Goal: Information Seeking & Learning: Learn about a topic

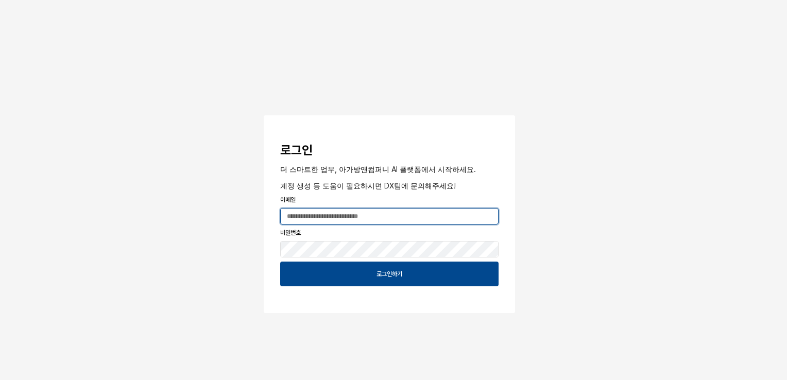
click at [354, 213] on input "App Frame" at bounding box center [389, 216] width 217 height 15
type input "**********"
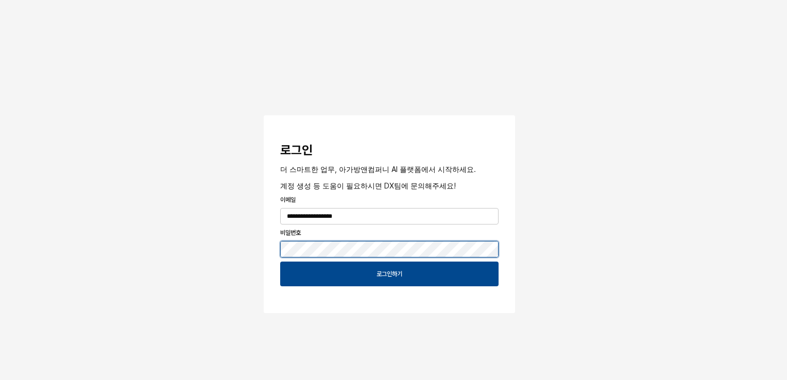
click at [264, 115] on button "App Frame" at bounding box center [268, 116] width 8 height 3
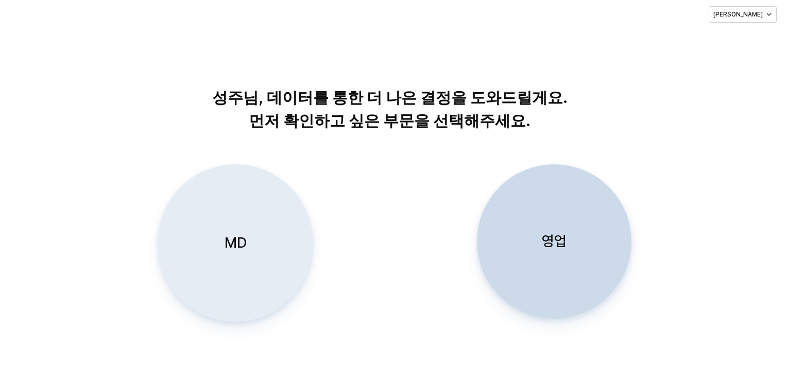
click at [223, 241] on div "MD" at bounding box center [234, 243] width 145 height 157
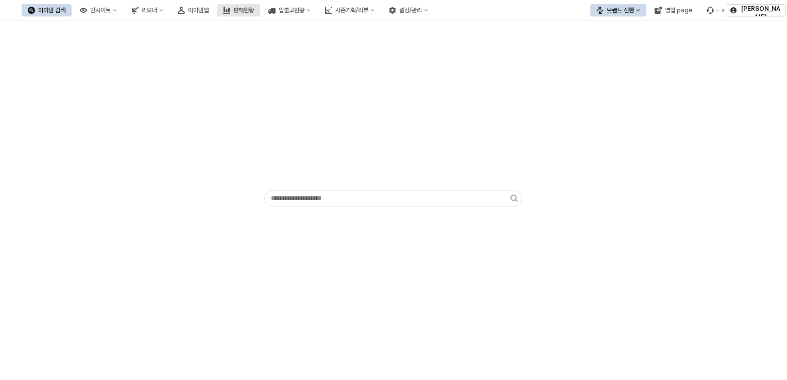
click at [254, 8] on div "판매현황" at bounding box center [243, 10] width 21 height 7
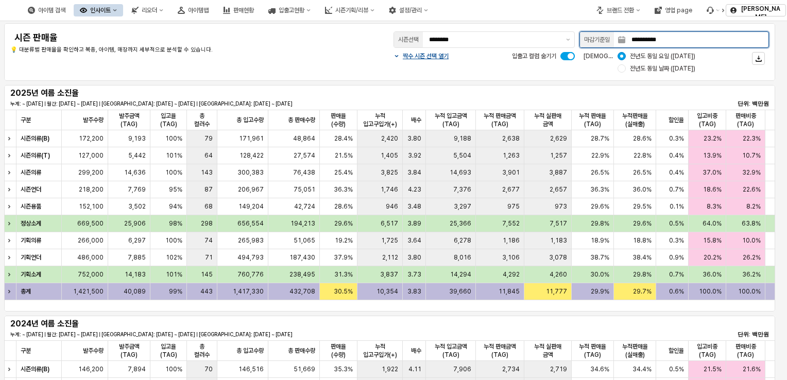
click at [756, 41] on input "**********" at bounding box center [697, 39] width 143 height 15
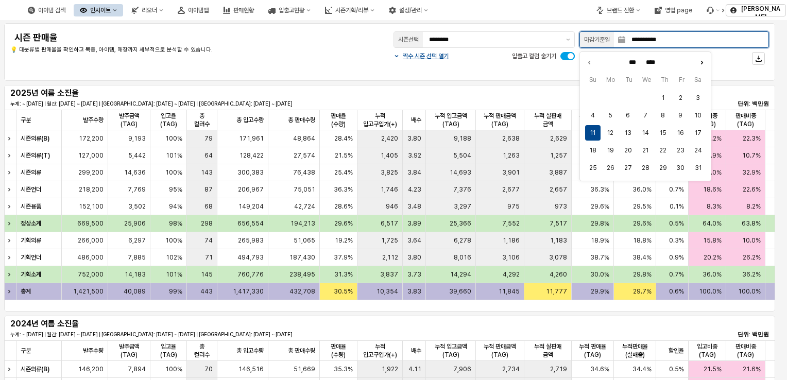
click at [699, 61] on icon "Next month" at bounding box center [702, 62] width 10 height 10
click at [700, 61] on icon "Next month" at bounding box center [702, 62] width 10 height 10
type input "******"
click at [595, 151] on button "17" at bounding box center [592, 150] width 15 height 15
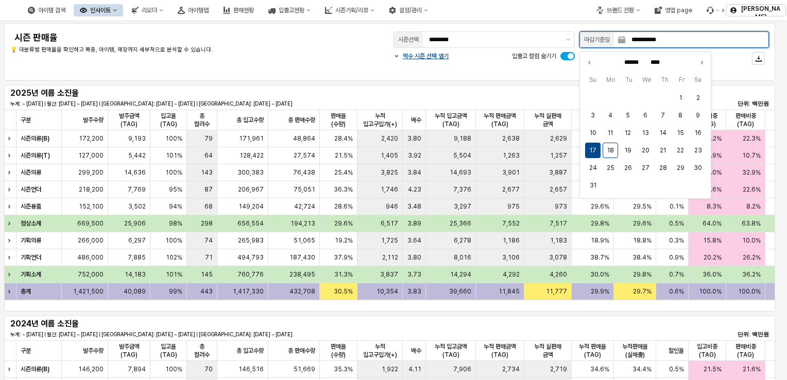
type input "**********"
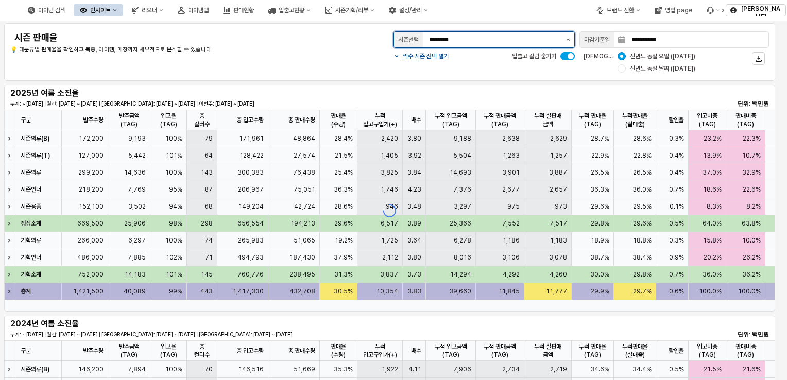
click at [567, 39] on icon "제안 사항 표시" at bounding box center [568, 40] width 4 height 2
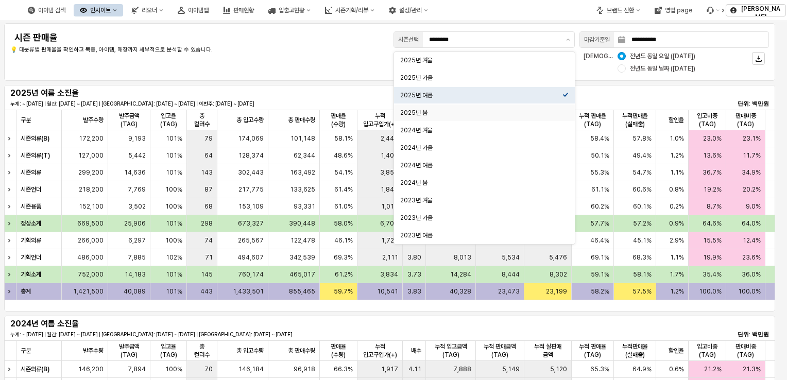
click at [322, 83] on div "2025년 여름 소진율 누계: ~ 2025-08-17 | 월간: 2025-08-01 ~ 2025-08-17 | 지난주: 2025-08-04 ~…" at bounding box center [390, 198] width 780 height 231
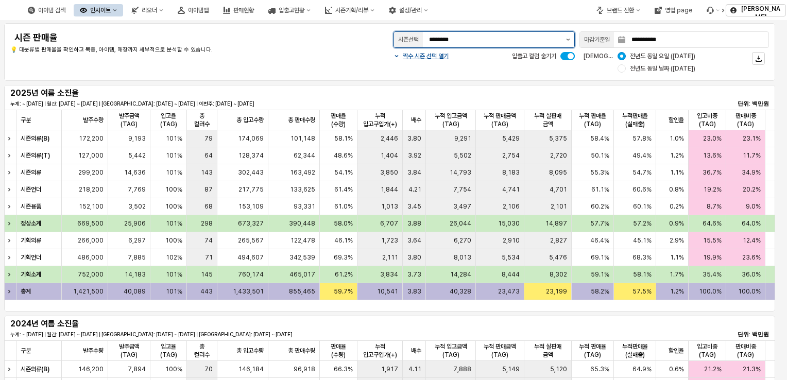
click at [567, 40] on button "제안 사항 표시" at bounding box center [568, 39] width 12 height 15
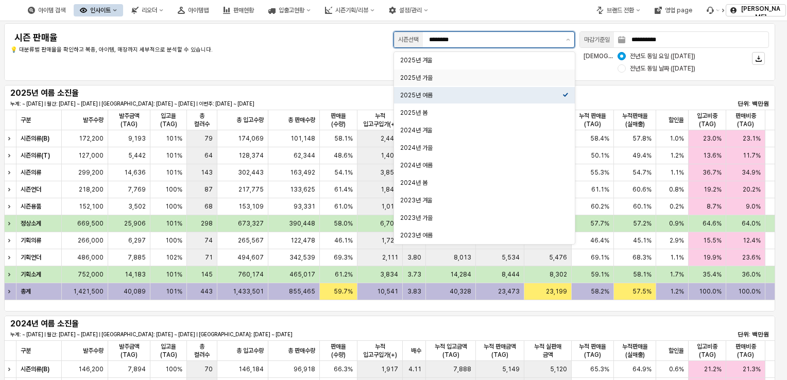
click at [499, 74] on div "2025년 가을" at bounding box center [481, 78] width 162 height 8
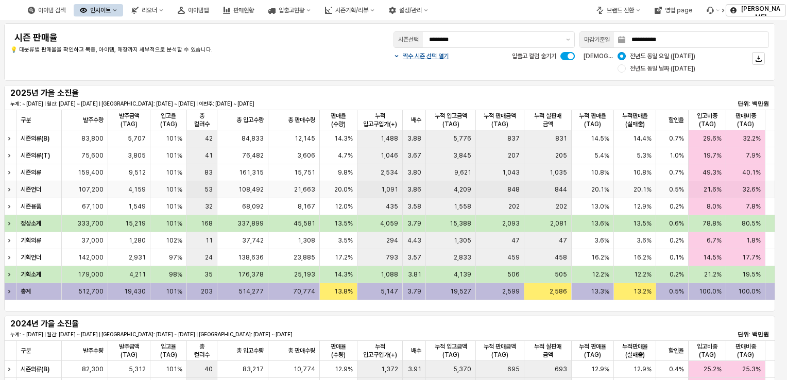
click at [340, 191] on span "20.0%" at bounding box center [343, 189] width 19 height 8
click at [363, 192] on div "1,091" at bounding box center [381, 189] width 46 height 17
click at [336, 190] on span "20.0%" at bounding box center [343, 189] width 19 height 8
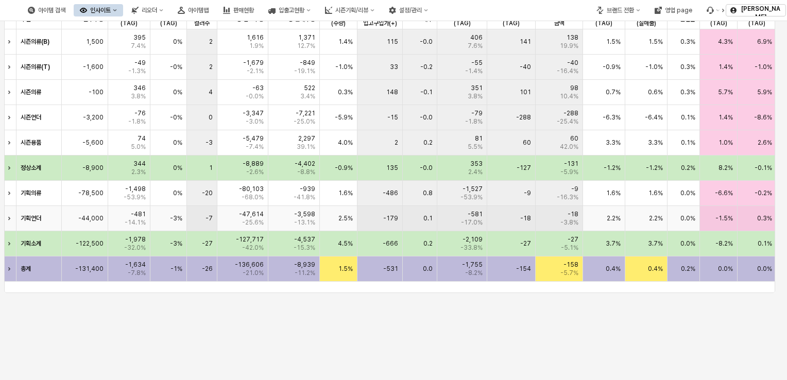
scroll to position [412, 0]
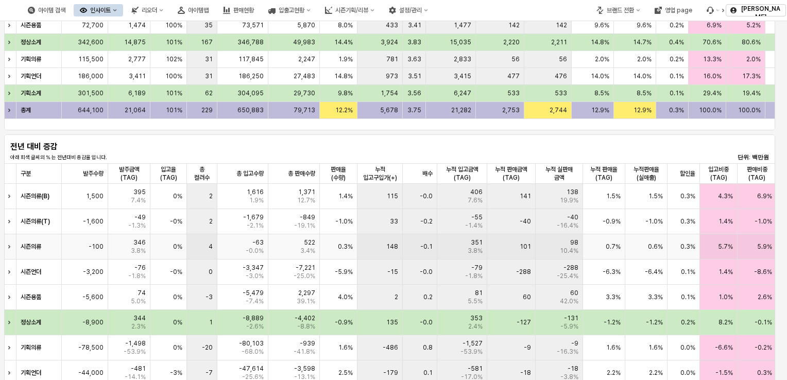
click at [340, 252] on div "0.3%" at bounding box center [339, 246] width 38 height 25
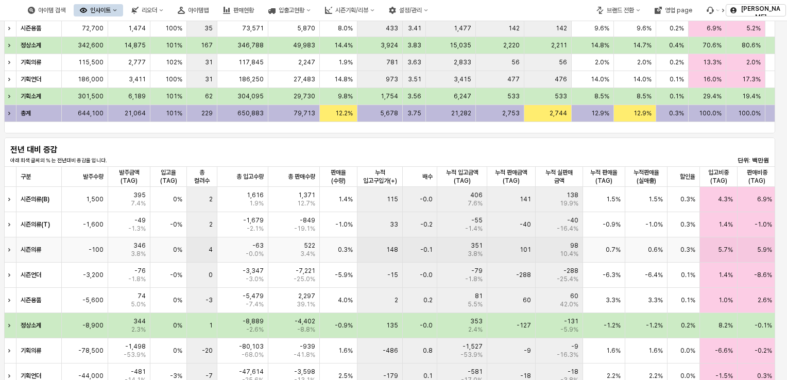
scroll to position [464, 0]
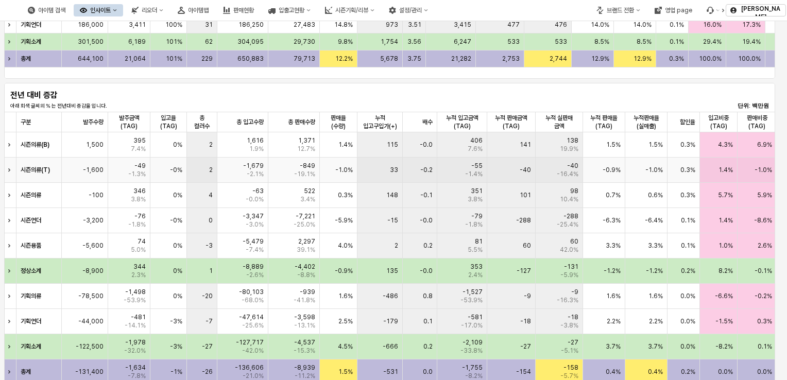
click at [324, 156] on div "1.4%" at bounding box center [339, 144] width 38 height 25
click at [346, 149] on div "1.4%" at bounding box center [339, 144] width 38 height 25
click at [352, 215] on div "-5.9%" at bounding box center [339, 220] width 38 height 25
click at [343, 252] on div "4.0%" at bounding box center [339, 245] width 38 height 25
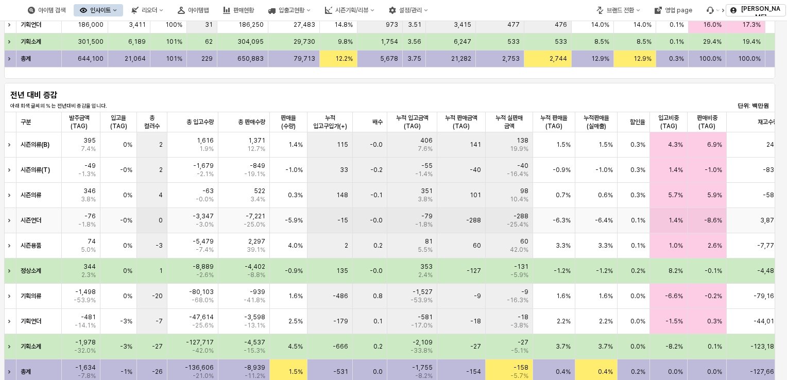
click at [563, 219] on span "-6.3%" at bounding box center [562, 220] width 18 height 8
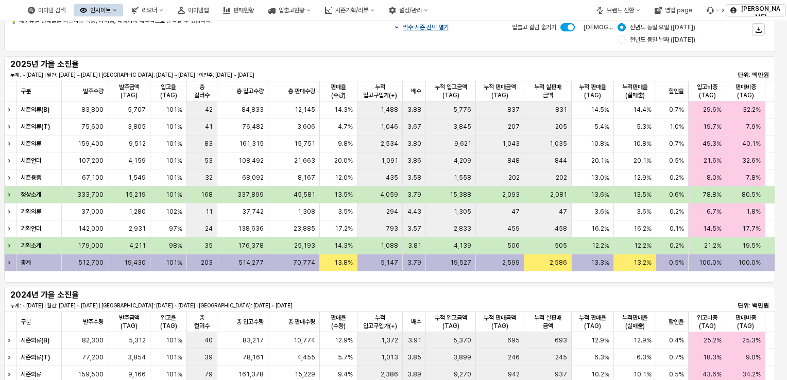
scroll to position [0, 0]
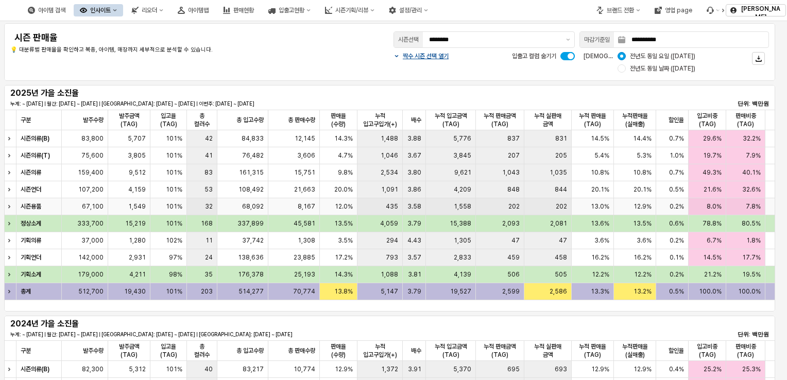
click at [645, 189] on span "20.1%" at bounding box center [643, 189] width 18 height 8
click at [569, 37] on button "제안 사항 표시" at bounding box center [568, 39] width 12 height 15
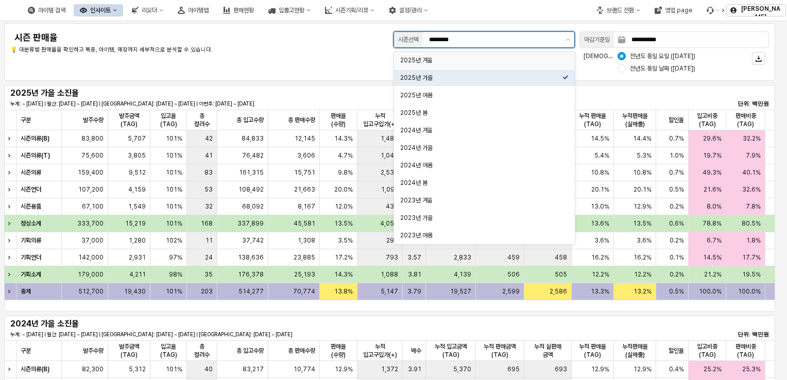
click at [514, 66] on div "2025년 겨울" at bounding box center [484, 60] width 181 height 16
type input "********"
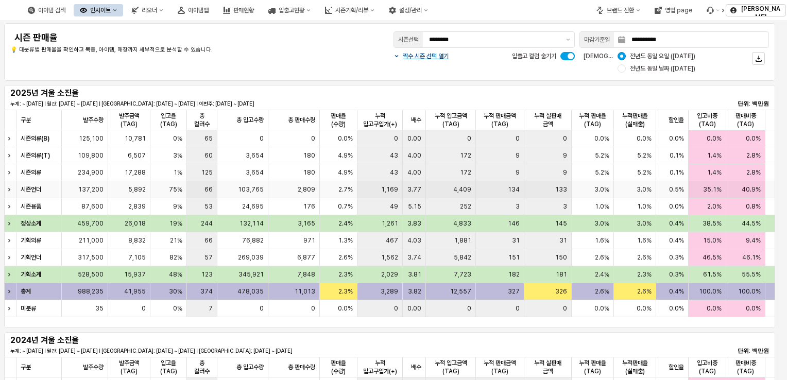
click at [286, 183] on div "2,809" at bounding box center [294, 189] width 52 height 17
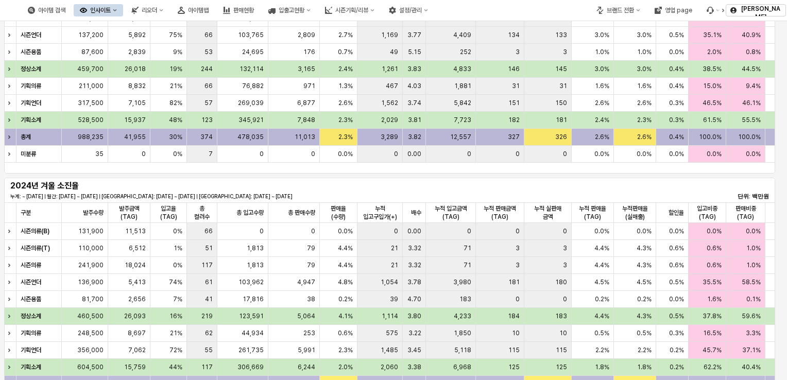
scroll to position [52, 0]
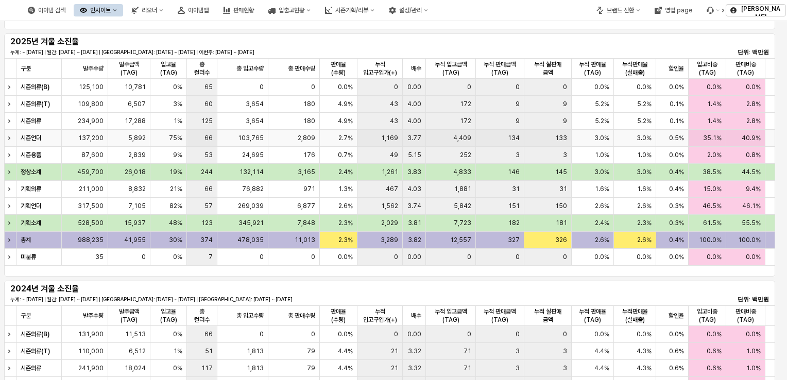
click at [567, 135] on span "133" at bounding box center [561, 138] width 12 height 8
click at [563, 142] on div "133" at bounding box center [548, 138] width 47 height 17
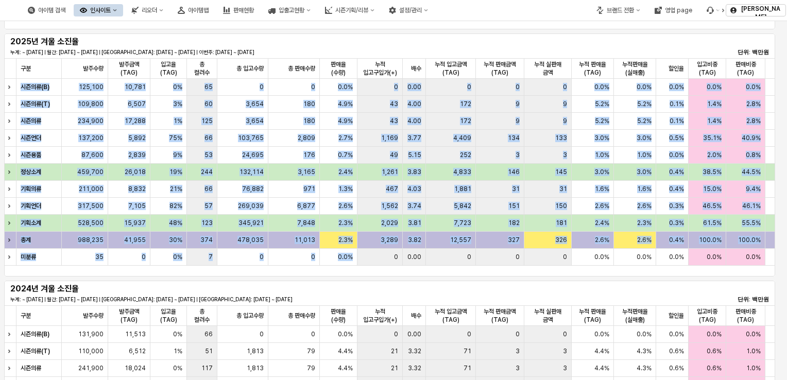
drag, startPoint x: 397, startPoint y: 275, endPoint x: 427, endPoint y: 278, distance: 29.6
click at [427, 278] on div "2025년 겨울 소진율 누계: ~ 2025-08-17 | 월간: 2025-08-01 ~ 2025-08-17 | 지난주: 2025-08-04 ~…" at bounding box center [390, 154] width 780 height 247
drag, startPoint x: 427, startPoint y: 278, endPoint x: 593, endPoint y: 145, distance: 212.6
click at [593, 145] on div "3.0%" at bounding box center [593, 138] width 42 height 17
click at [438, 211] on div "5,842" at bounding box center [451, 206] width 50 height 17
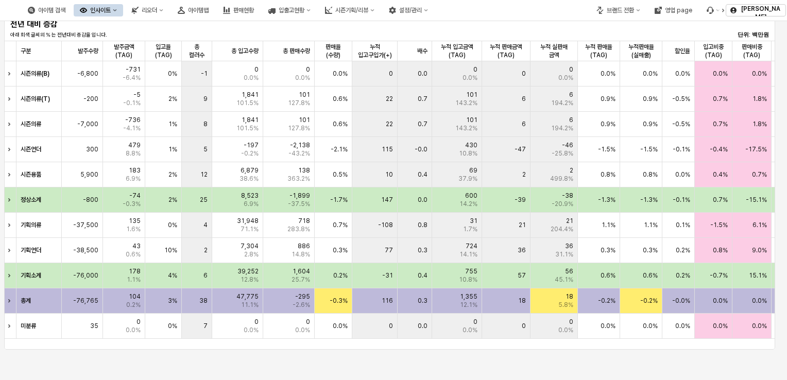
scroll to position [0, 0]
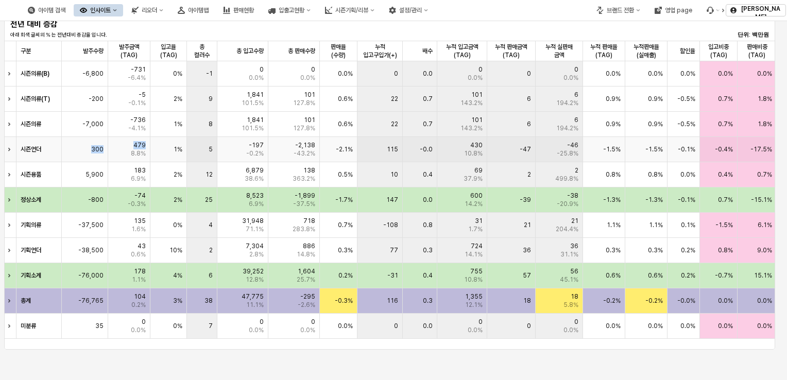
drag, startPoint x: 76, startPoint y: 149, endPoint x: 111, endPoint y: 152, distance: 35.1
click at [111, 152] on div "시즌언더 300 479 8.8% 1% 5 -197 -0.2% -2,138 -43.2% -2.1% 115 -0.0 430 10.8% -47 -4…" at bounding box center [695, 149] width 1383 height 25
drag, startPoint x: 111, startPoint y: 152, endPoint x: 76, endPoint y: 148, distance: 35.2
click at [76, 148] on div "300" at bounding box center [85, 149] width 46 height 25
click at [282, 154] on div "-2,138 -43.2%" at bounding box center [294, 149] width 52 height 25
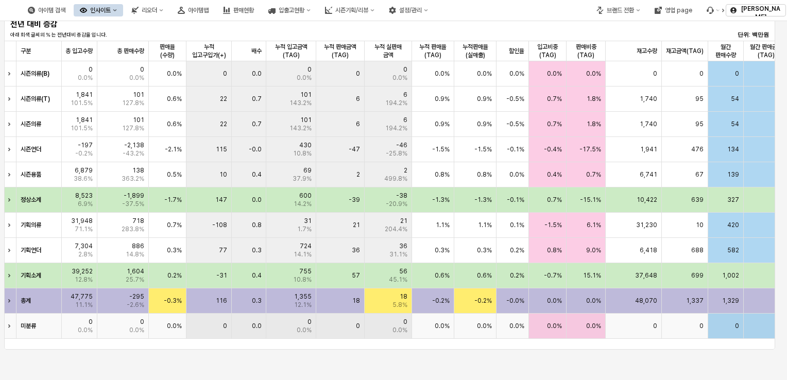
scroll to position [500, 0]
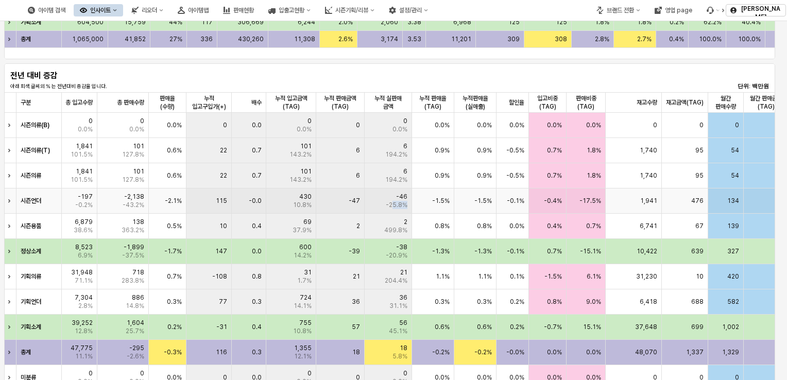
drag, startPoint x: 394, startPoint y: 199, endPoint x: 415, endPoint y: 202, distance: 20.9
click at [415, 202] on div "시즌언더 300 479 8.8% 1% 5 -197 -0.2% -2,138 -43.2% -2.1% 115 -0.0 430 10.8% -47 -4…" at bounding box center [524, 201] width 1383 height 25
drag, startPoint x: 415, startPoint y: 202, endPoint x: 501, endPoint y: 218, distance: 87.4
click at [501, 218] on div "0.0%" at bounding box center [513, 226] width 32 height 25
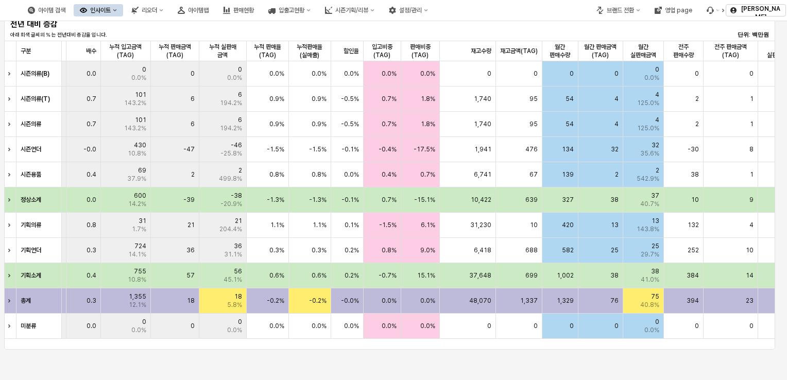
scroll to position [0, 336]
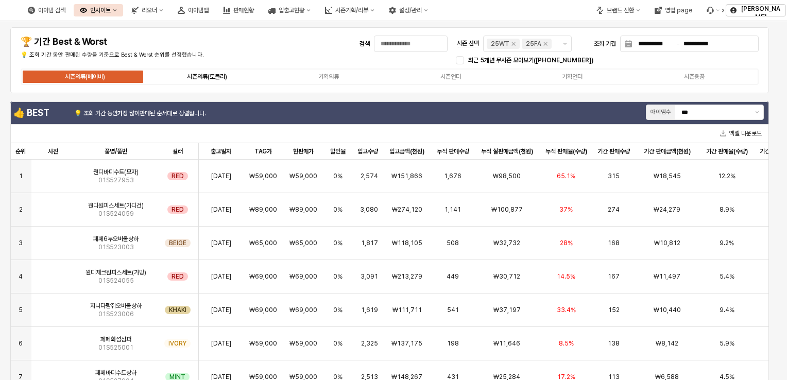
click at [224, 81] on label "시즌의류(토들러)" at bounding box center [207, 76] width 122 height 9
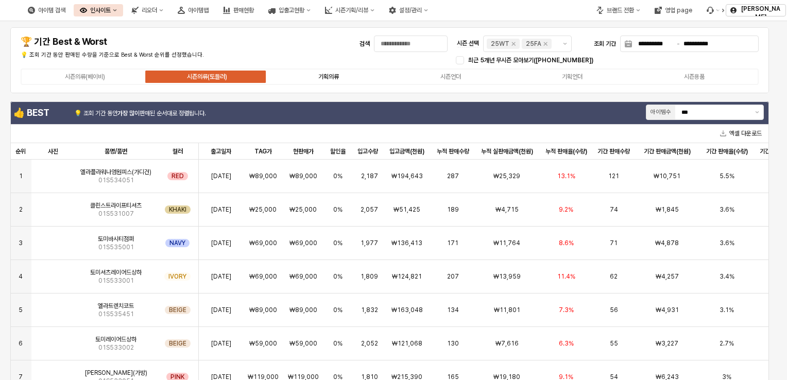
click at [352, 72] on label "기획의류" at bounding box center [329, 76] width 122 height 9
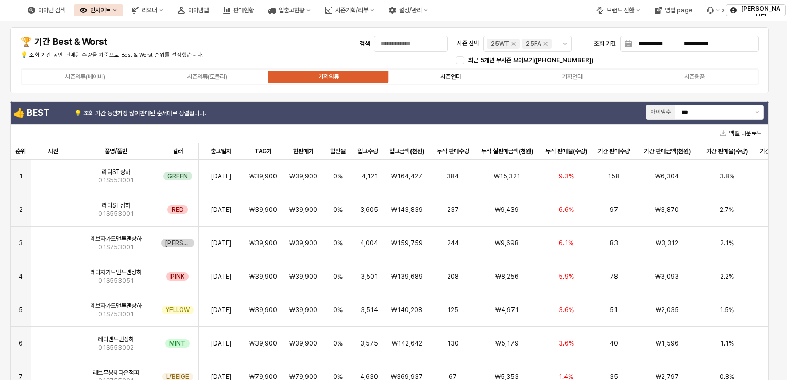
click at [447, 77] on div "시즌언더" at bounding box center [451, 76] width 21 height 7
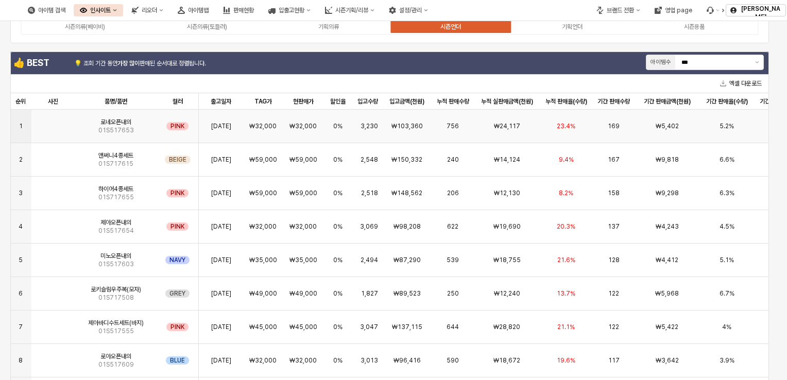
scroll to position [52, 0]
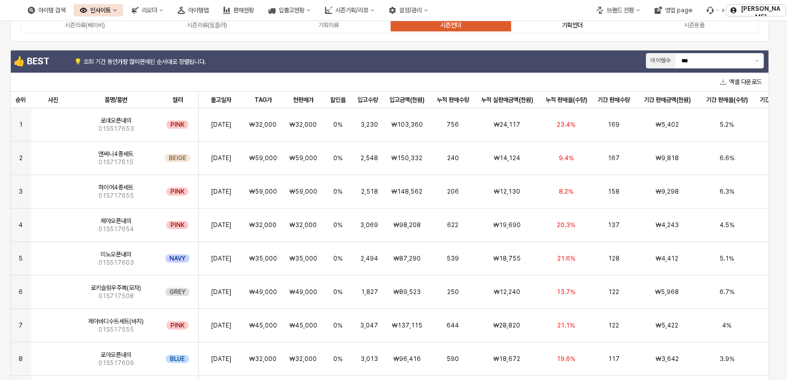
click at [580, 29] on label "기획언더" at bounding box center [573, 25] width 122 height 9
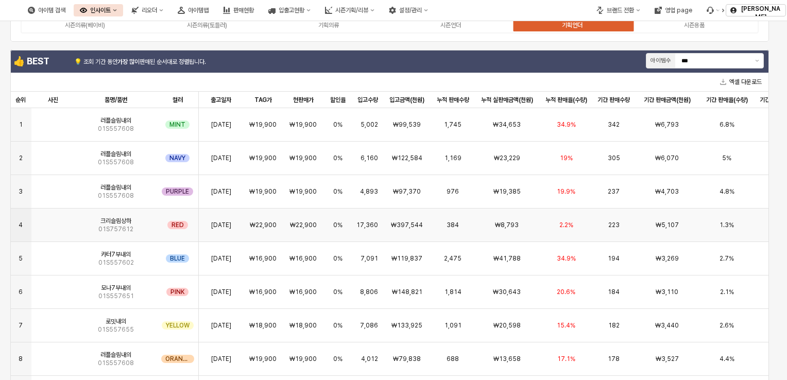
click at [605, 228] on div "223" at bounding box center [614, 225] width 44 height 33
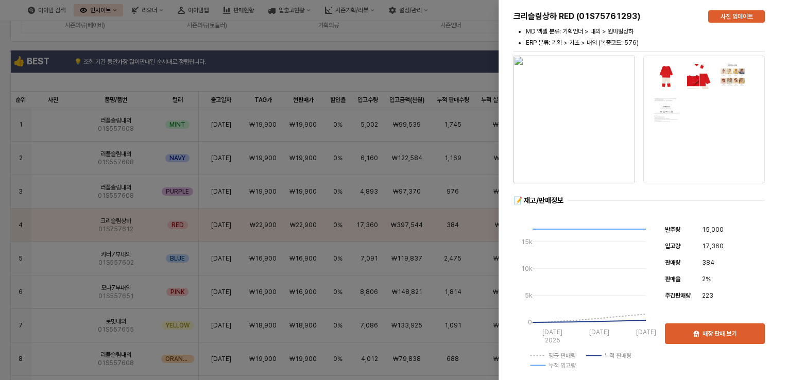
click at [514, 180] on img "button" at bounding box center [575, 120] width 122 height 128
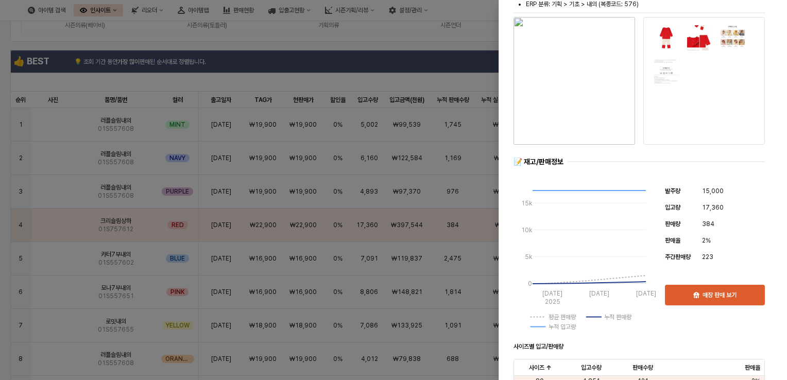
scroll to position [0, 0]
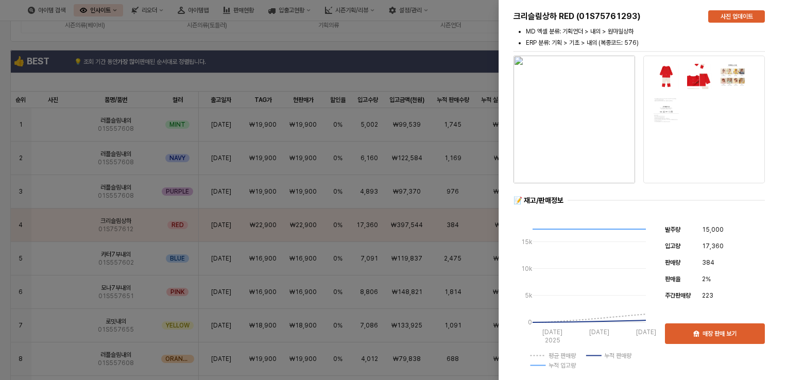
click at [466, 37] on div at bounding box center [393, 190] width 787 height 380
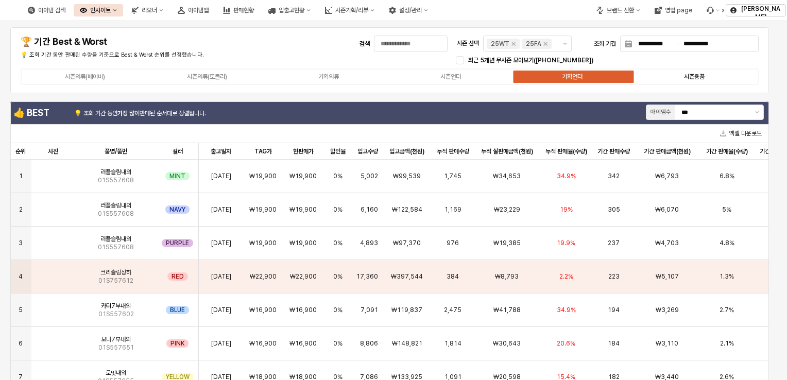
click at [693, 75] on div "시즌용품" at bounding box center [694, 76] width 21 height 7
